Goal: Navigation & Orientation: Go to known website

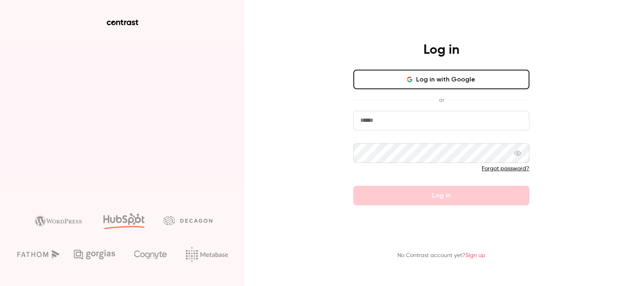
click at [442, 84] on button "Log in with Google" at bounding box center [441, 80] width 176 height 20
click at [382, 42] on div "Log in" at bounding box center [442, 51] width 212 height 18
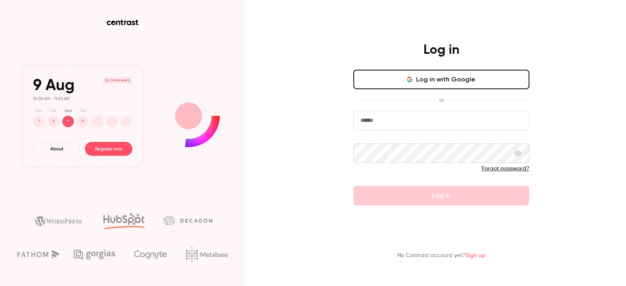
click at [307, 135] on div "Log in Log in with Google or Forgot password? Log in No Contrast account yet? S…" at bounding box center [313, 143] width 626 height 286
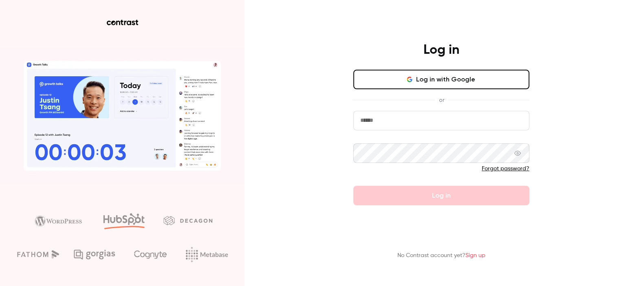
click at [430, 87] on button "Log in with Google" at bounding box center [441, 80] width 176 height 20
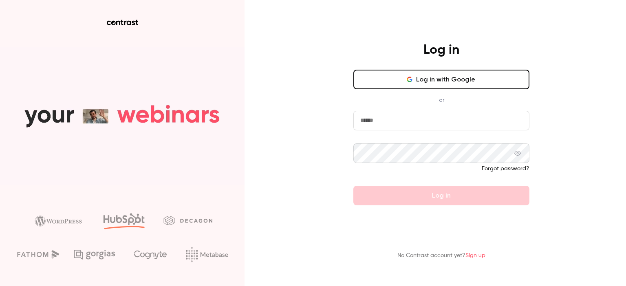
click at [404, 76] on button "Log in with Google" at bounding box center [441, 80] width 176 height 20
